Goal: Task Accomplishment & Management: Manage account settings

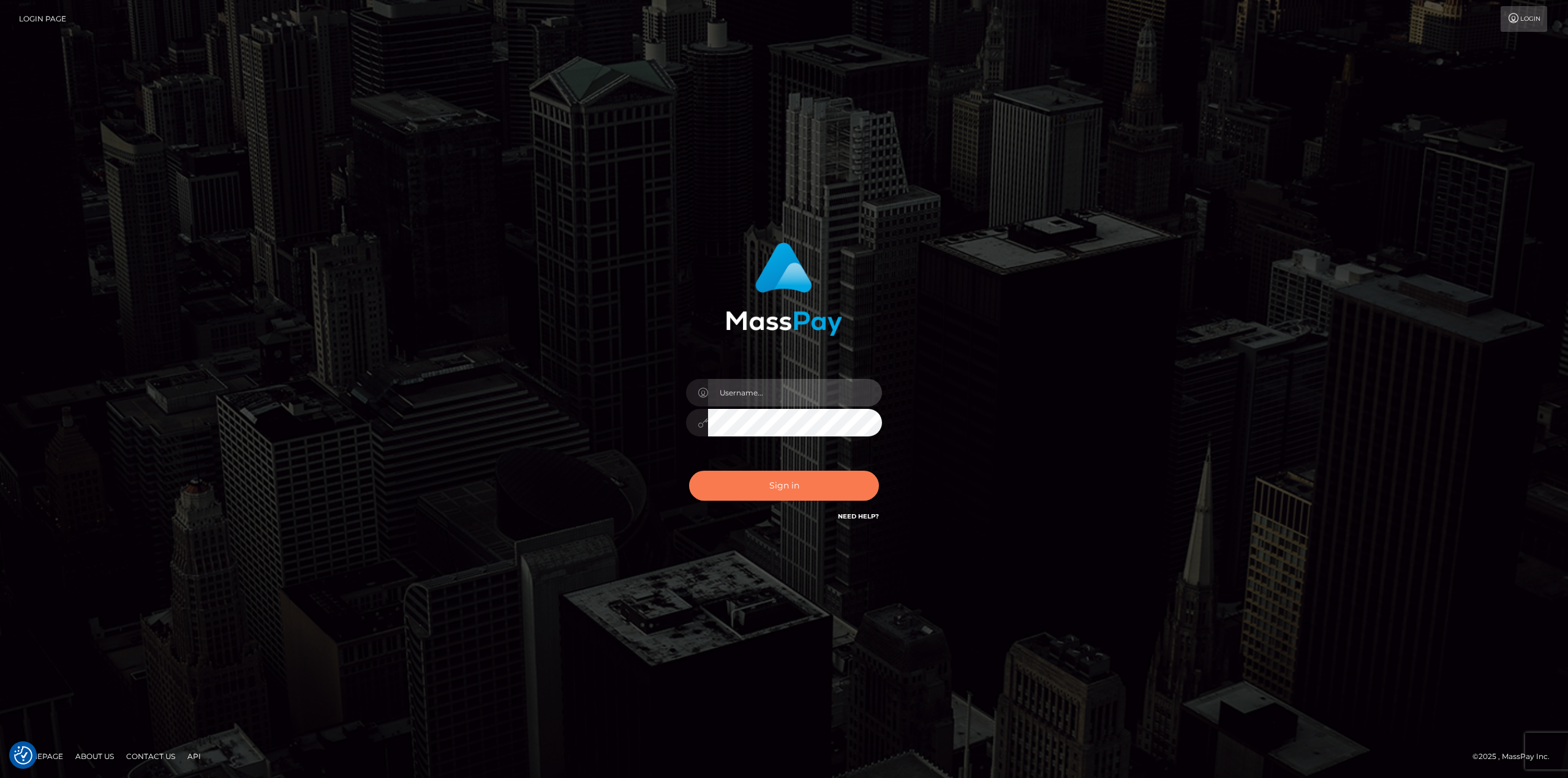
type input "Dikla Silver"
click at [840, 482] on button "Sign in" at bounding box center [784, 486] width 190 height 30
type input "Dikla Silver"
click at [805, 396] on input "Dikla Silver" at bounding box center [795, 392] width 174 height 27
click at [642, 422] on div "Dikla Silver Sign in" at bounding box center [784, 383] width 321 height 299
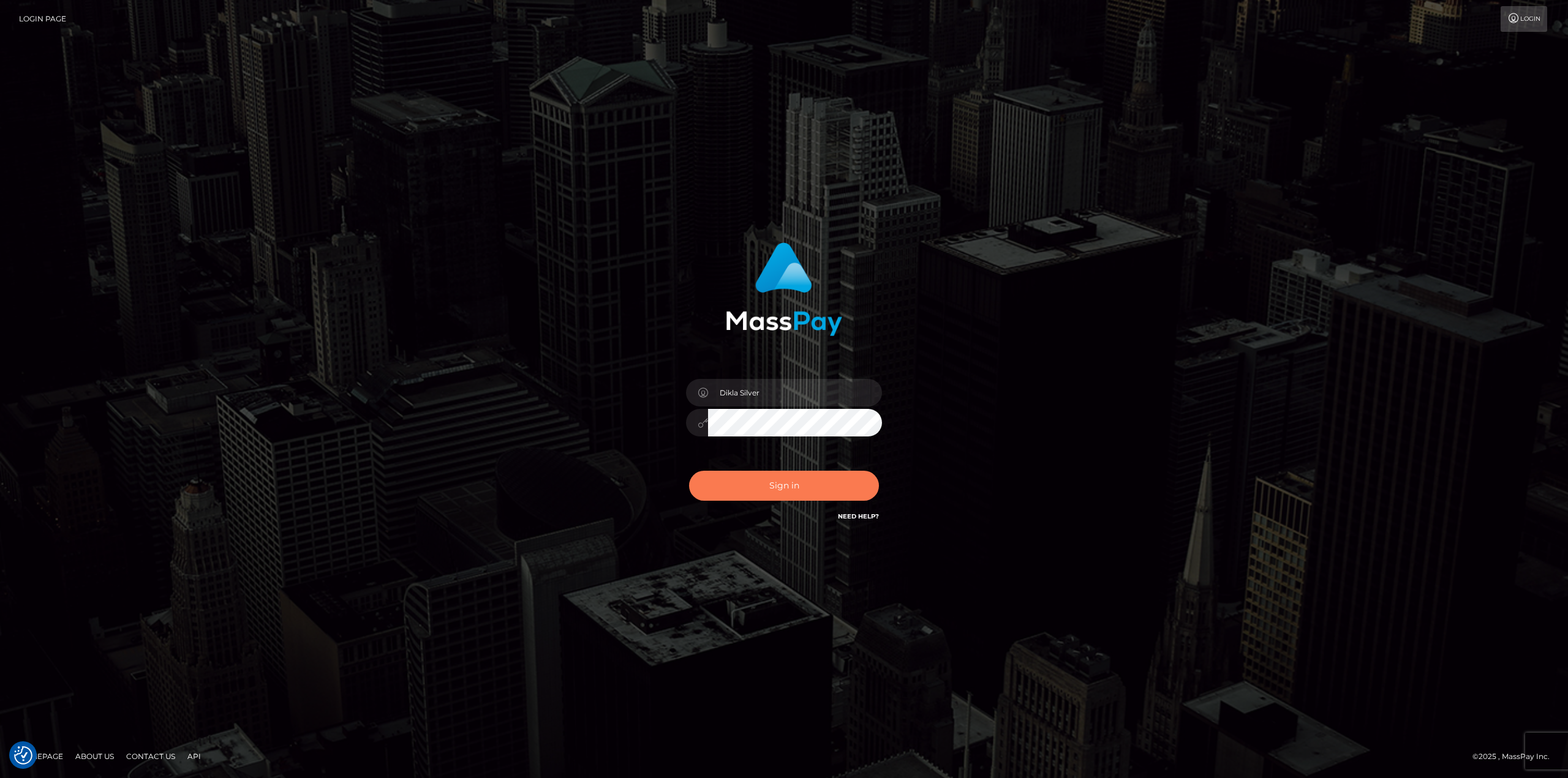
click at [791, 480] on button "Sign in" at bounding box center [784, 486] width 190 height 30
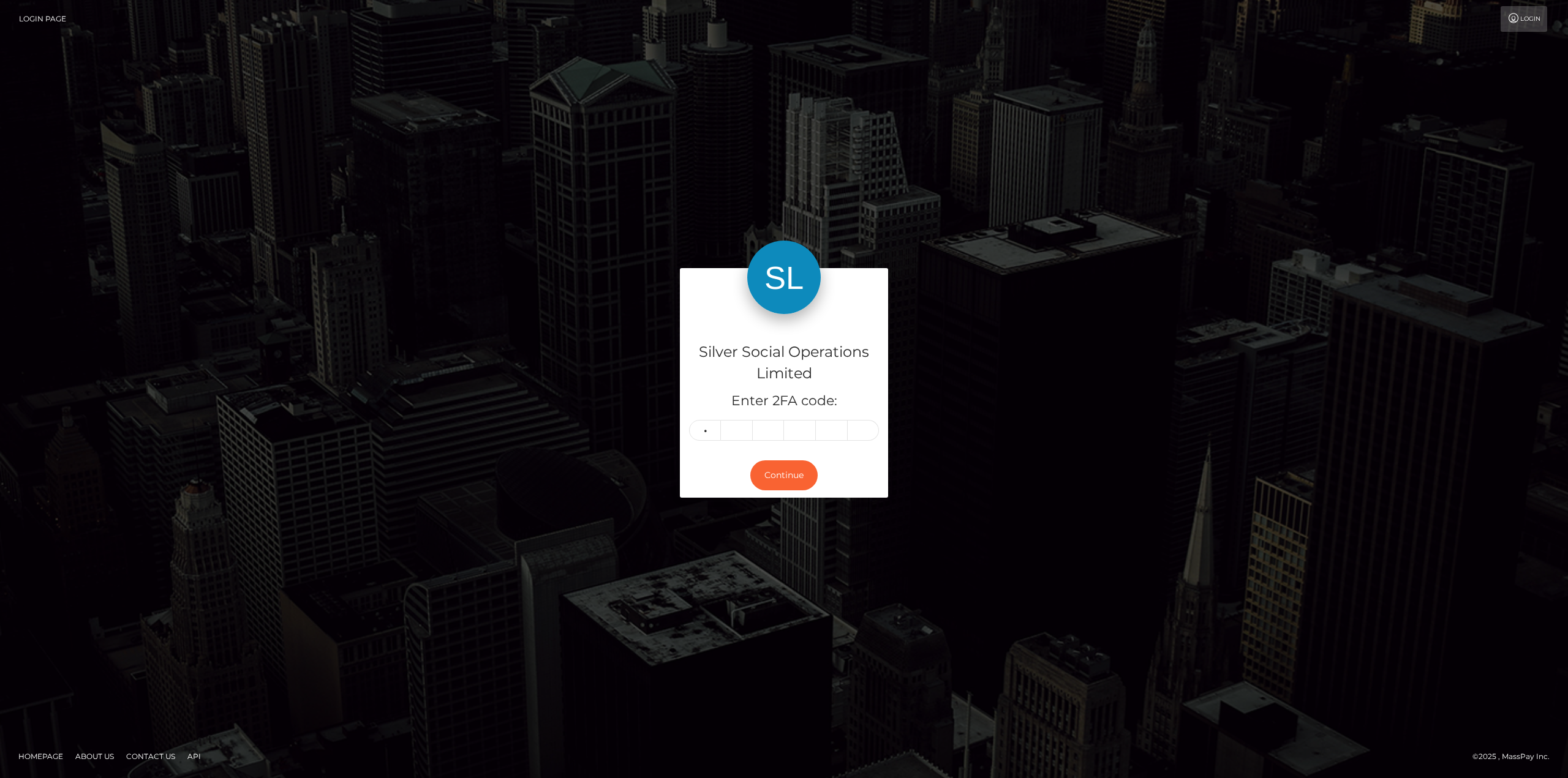
type input "3"
type input "5"
type input "4"
type input "6"
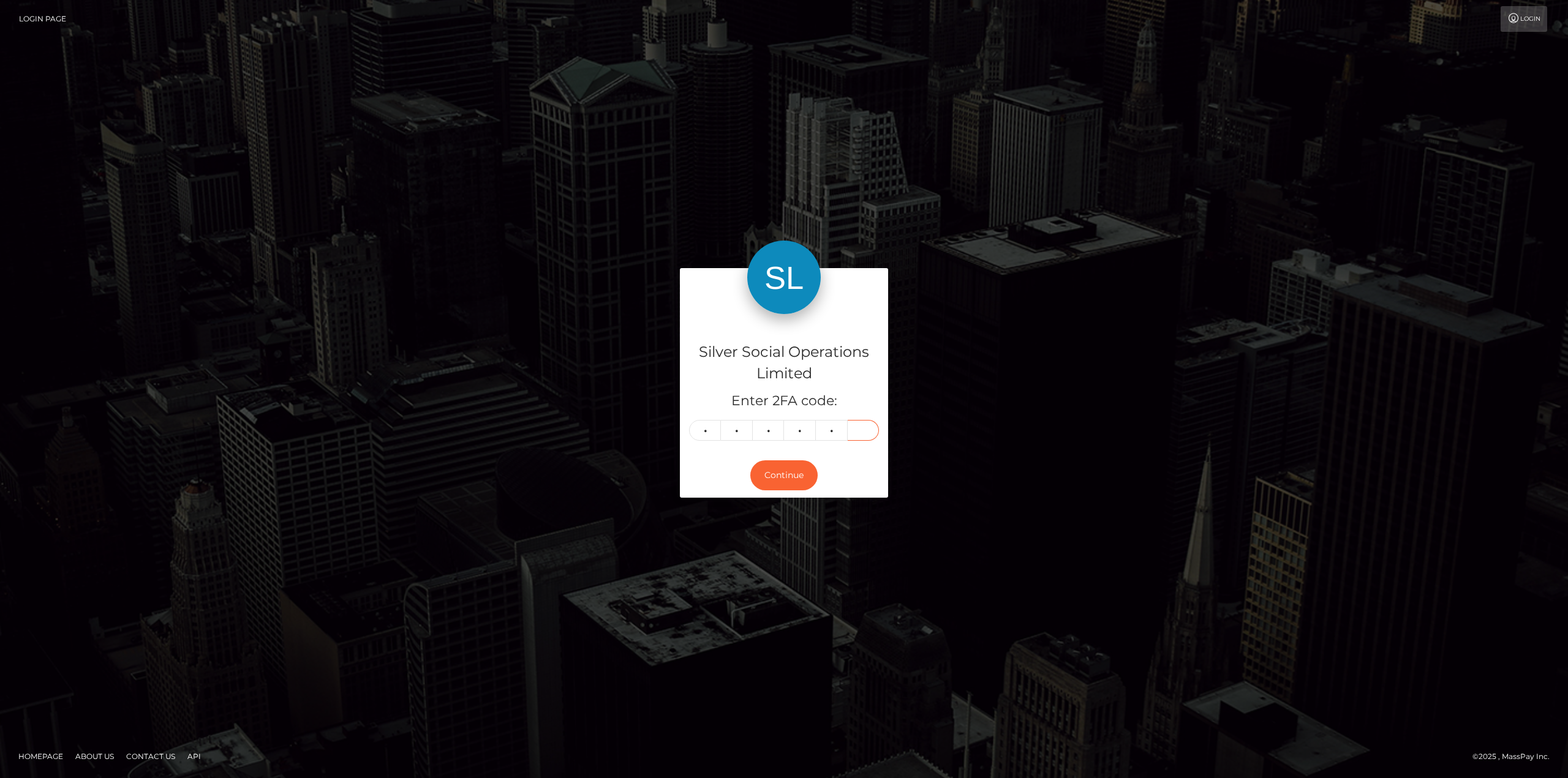
type input "8"
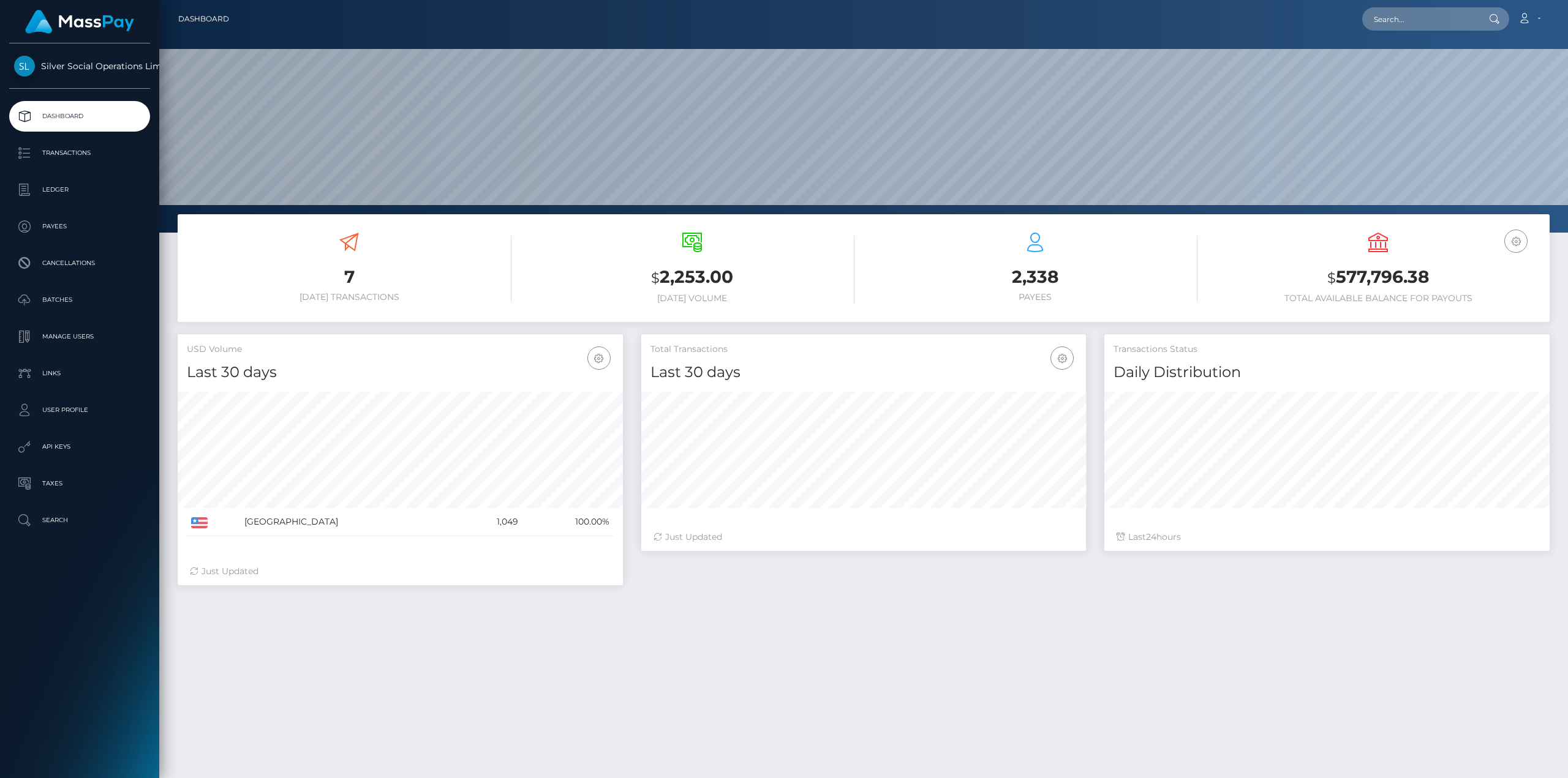
scroll to position [217, 444]
click at [1389, 272] on h3 "$ 577,796.38" at bounding box center [1378, 278] width 325 height 25
copy h3 "577,796.38"
